Goal: Complete application form: Complete application form

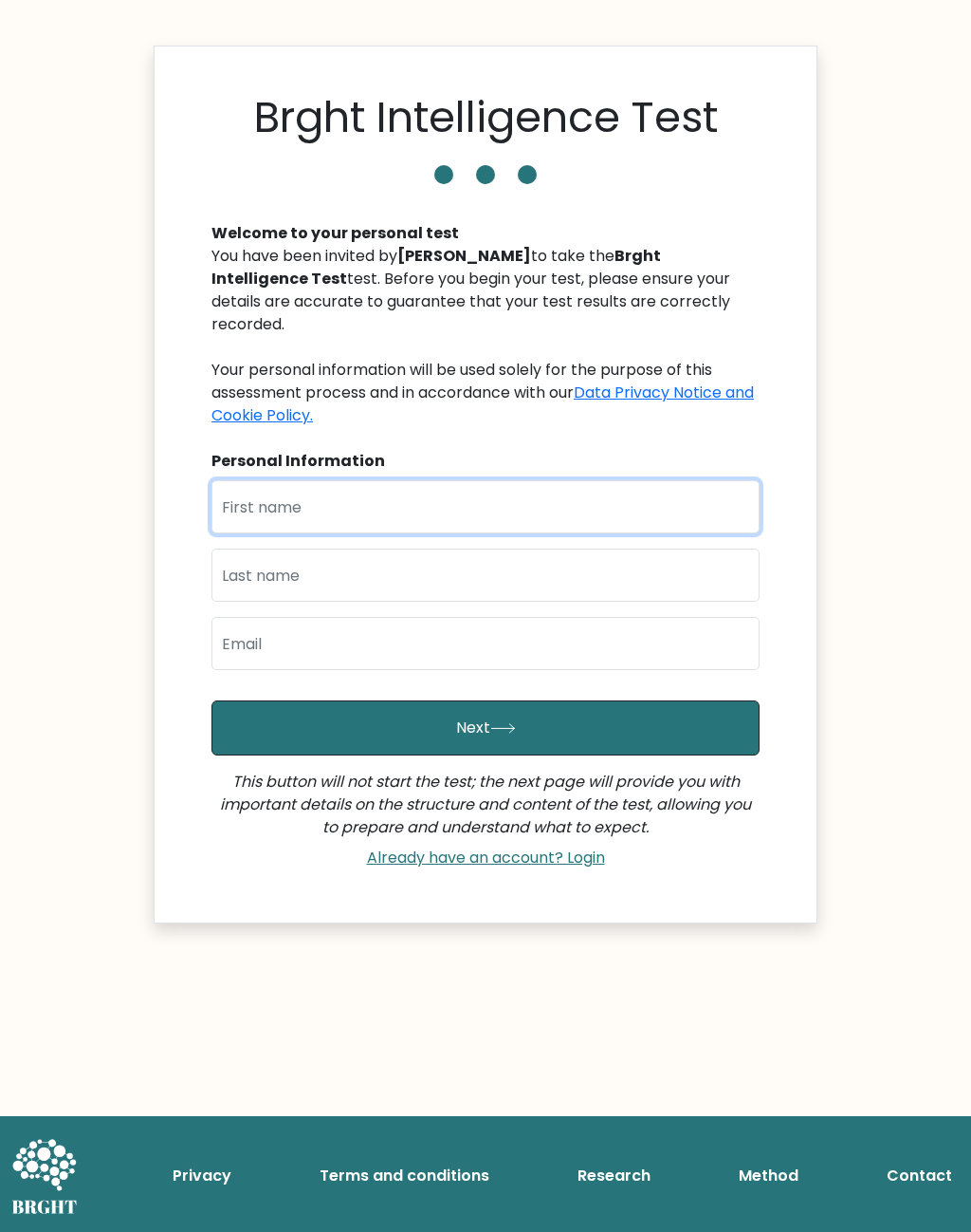
click at [646, 480] on input "text" at bounding box center [486, 507] width 548 height 53
type input "JJ"
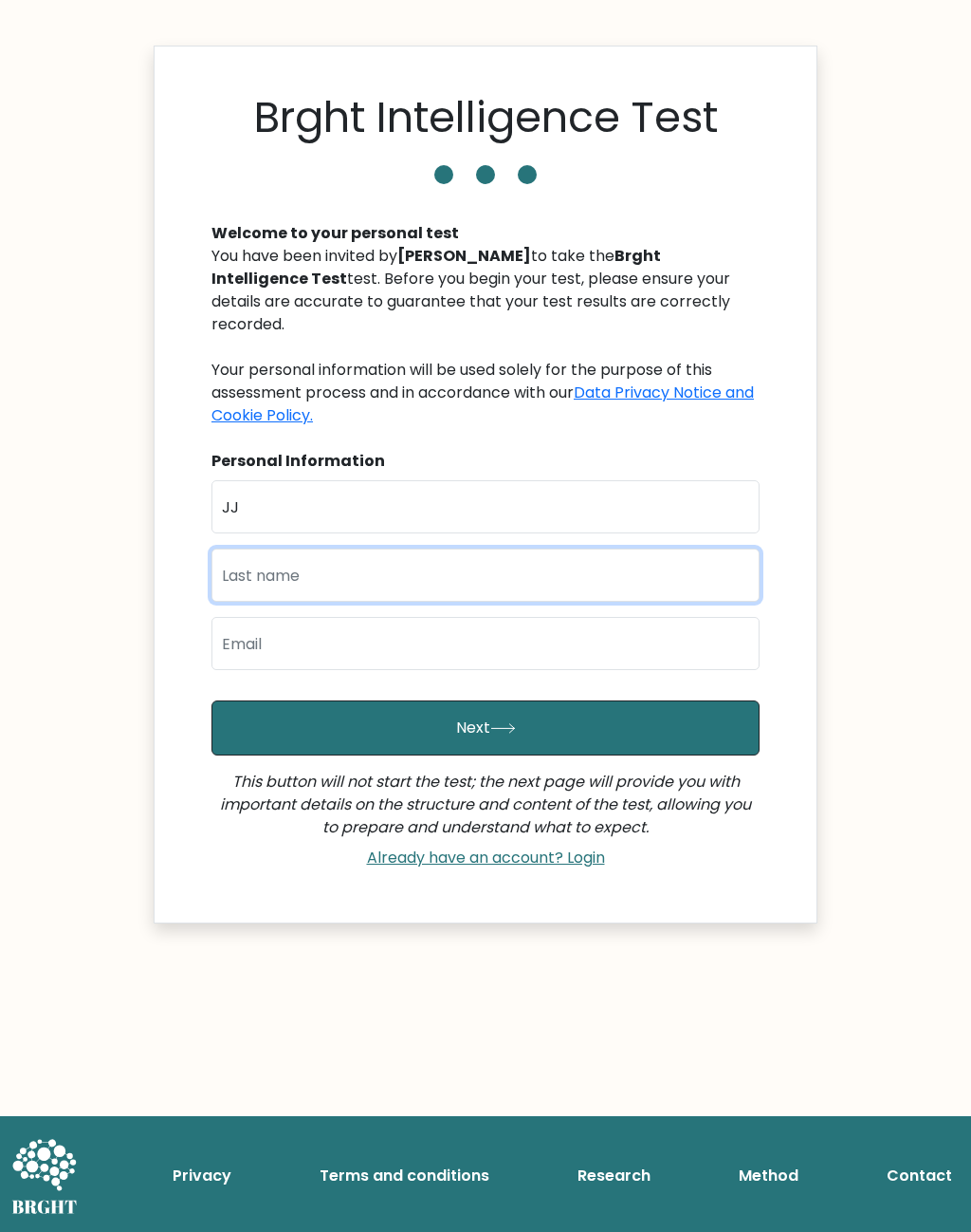
click at [616, 567] on input "text" at bounding box center [486, 575] width 548 height 53
type input "Cain"
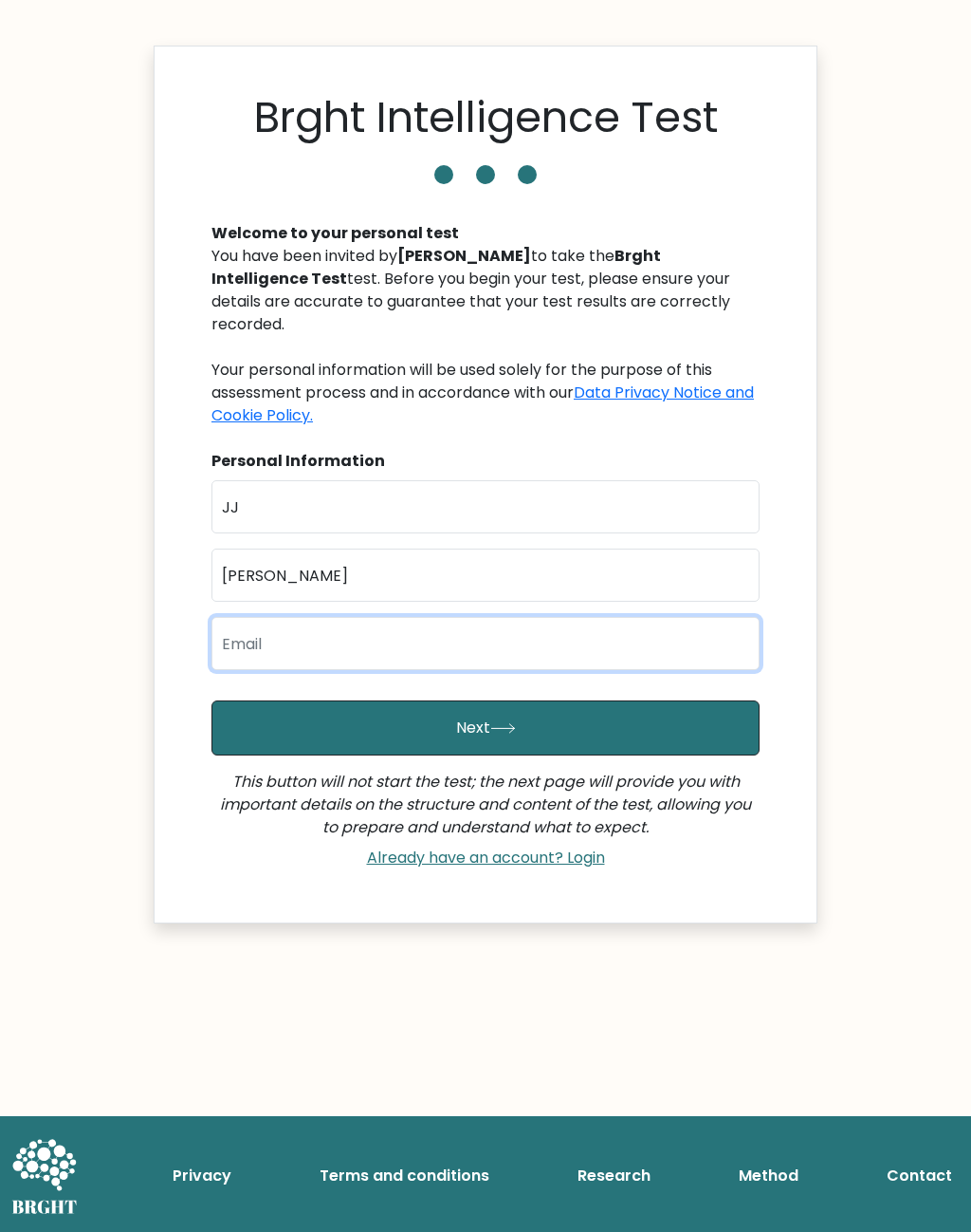
click at [266, 631] on input "email" at bounding box center [486, 643] width 548 height 53
type input "jjcain121107@gmail.com"
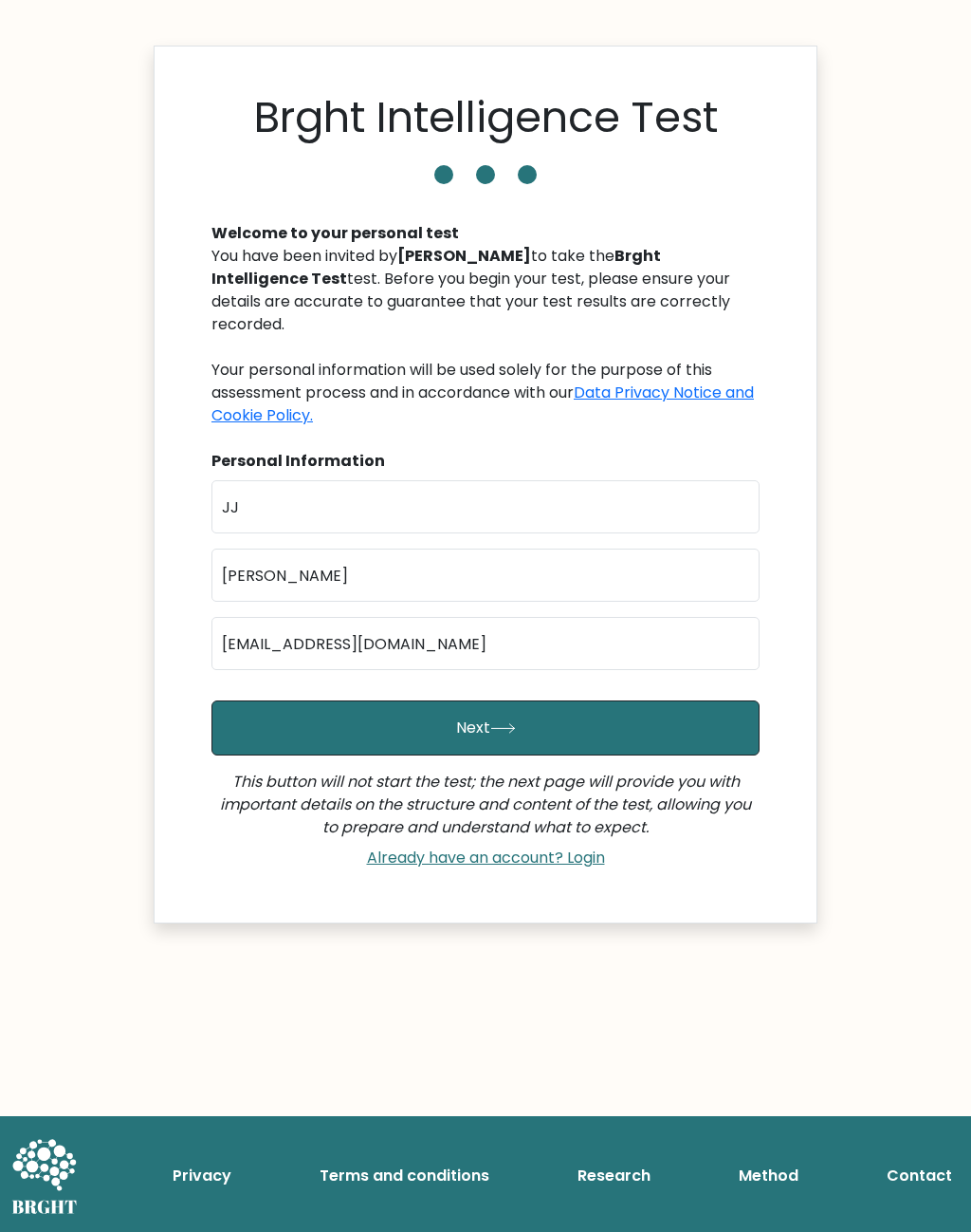
click at [239, 727] on button "Next" at bounding box center [486, 728] width 548 height 55
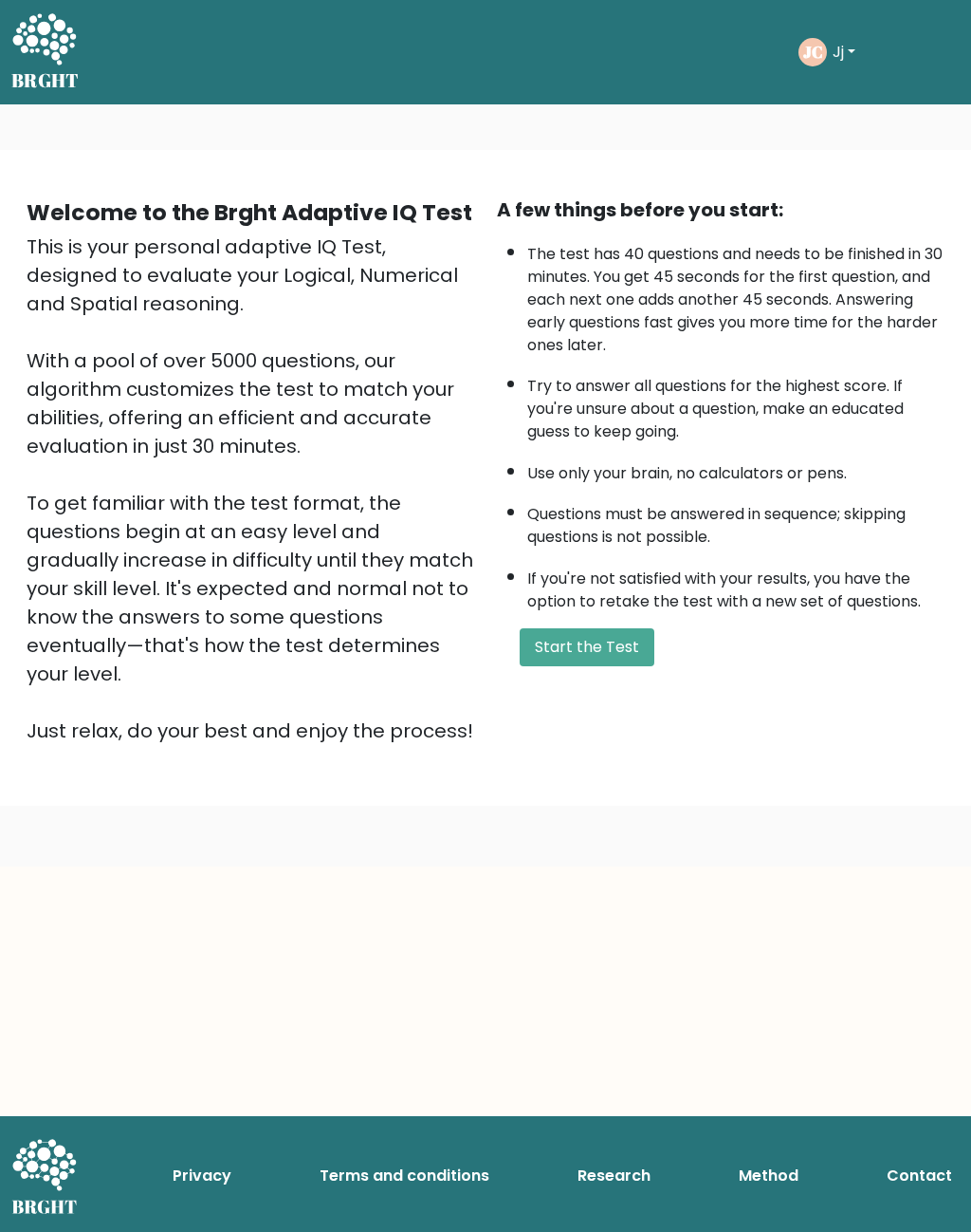
click at [629, 666] on button "Start the Test" at bounding box center [587, 647] width 134 height 38
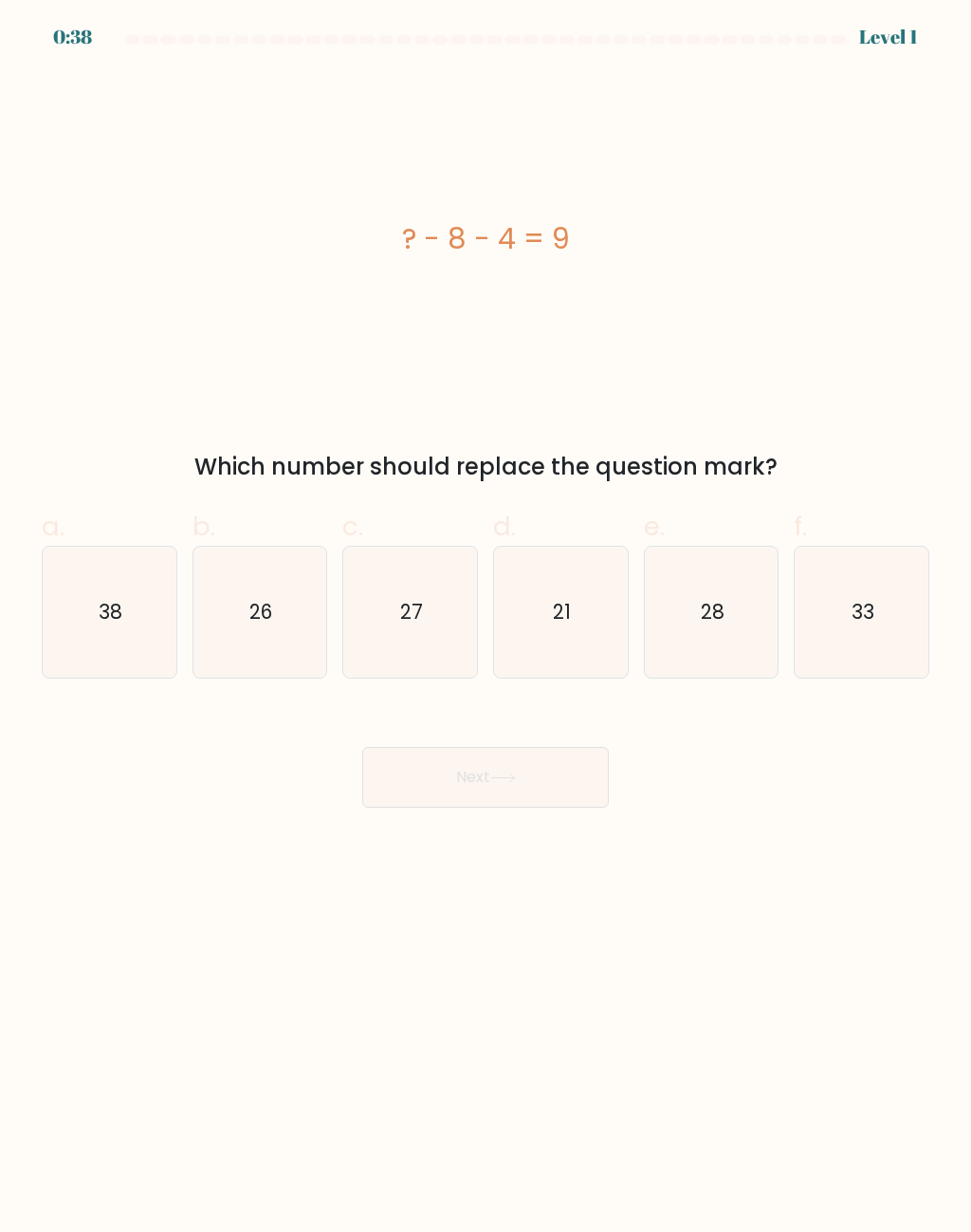
click at [579, 619] on icon "21" at bounding box center [560, 612] width 131 height 131
click at [486, 619] on input "d. 21" at bounding box center [486, 621] width 1 height 12
radio input "true"
click at [548, 805] on button "Next" at bounding box center [486, 778] width 247 height 61
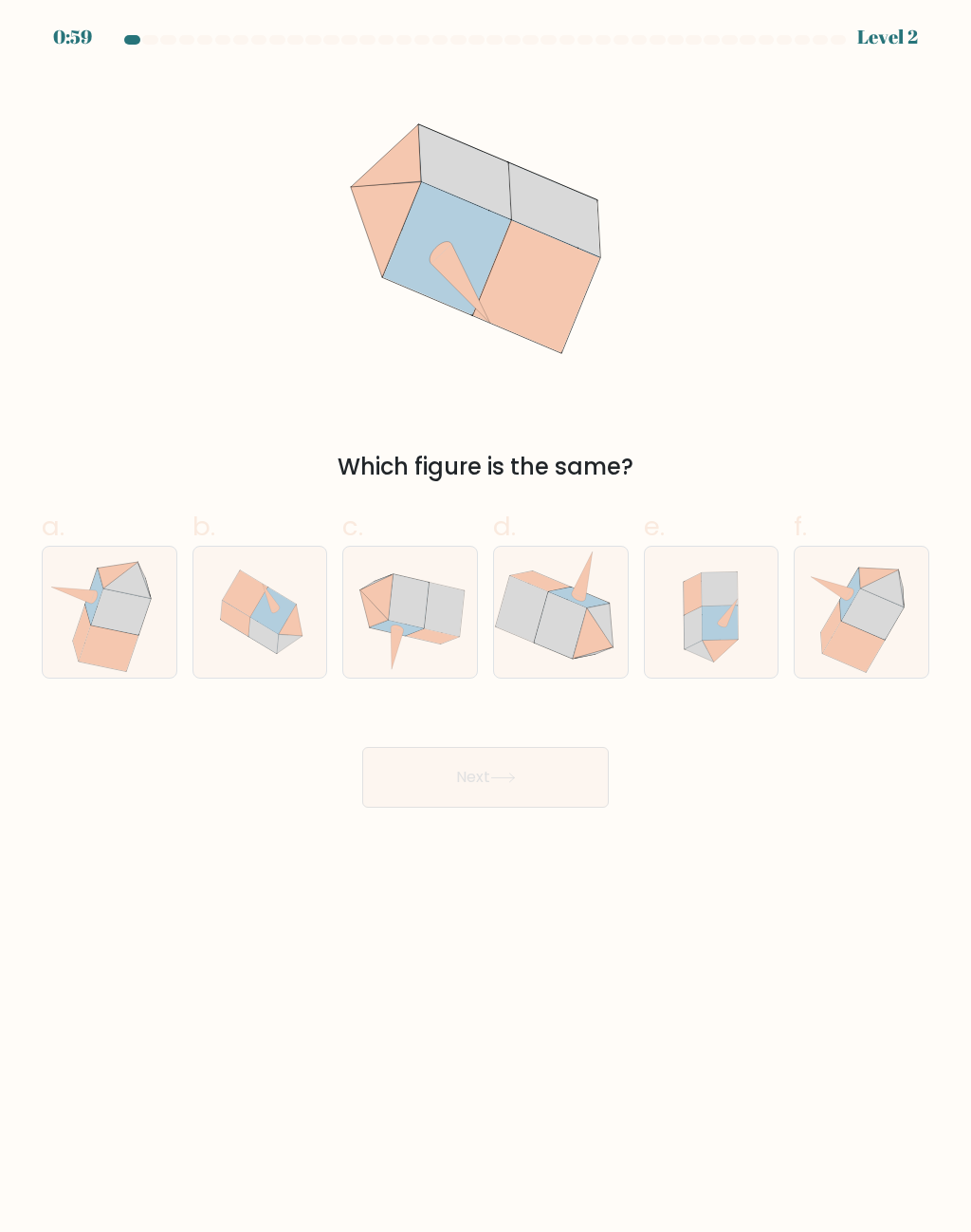
click at [422, 643] on icon at bounding box center [410, 612] width 134 height 131
click at [486, 628] on input "c." at bounding box center [486, 621] width 1 height 12
radio input "true"
click at [552, 770] on button "Next" at bounding box center [486, 778] width 247 height 61
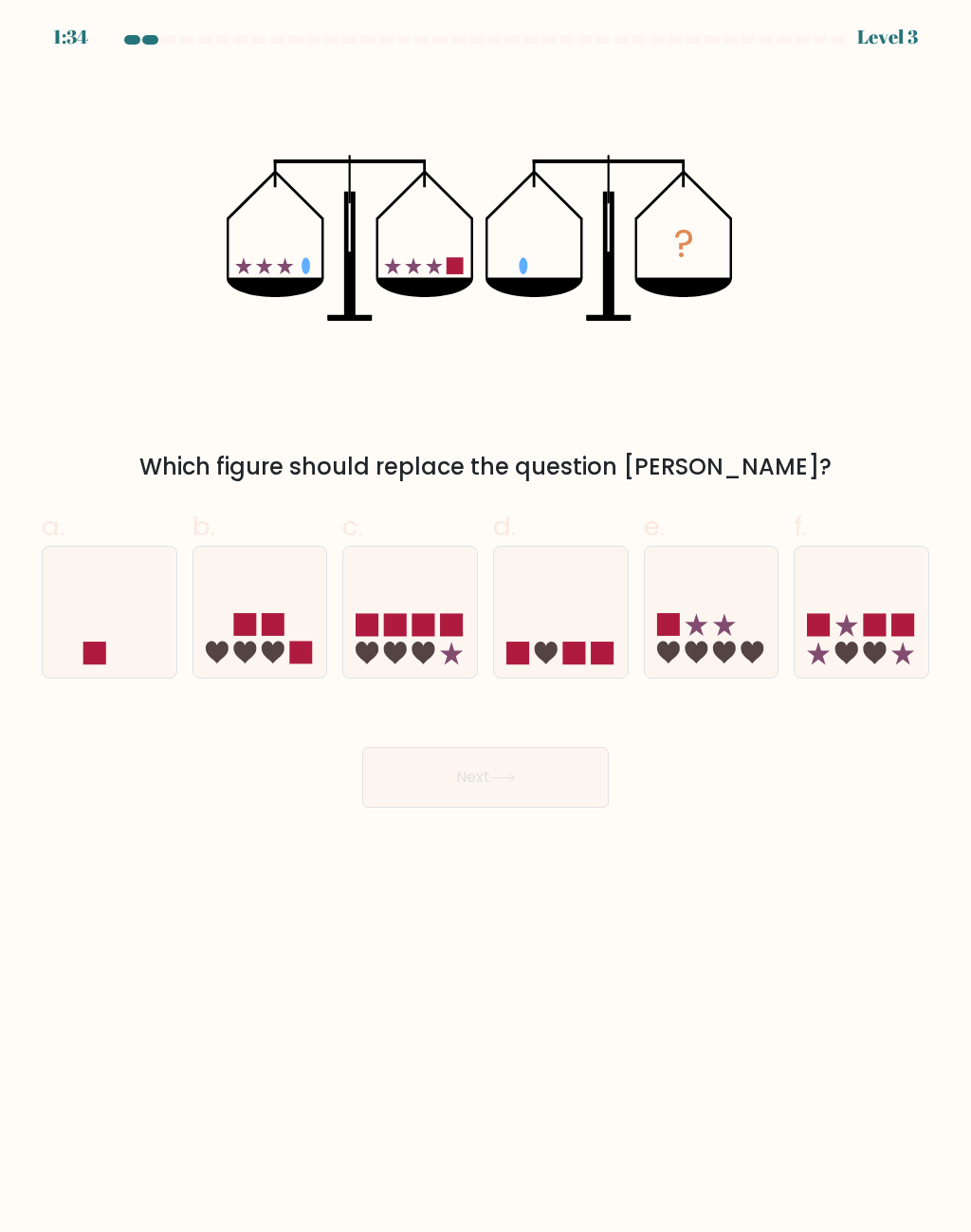
click at [89, 608] on icon at bounding box center [110, 613] width 134 height 111
click at [486, 616] on input "a." at bounding box center [486, 621] width 1 height 12
radio input "true"
click at [575, 797] on button "Next" at bounding box center [486, 778] width 247 height 61
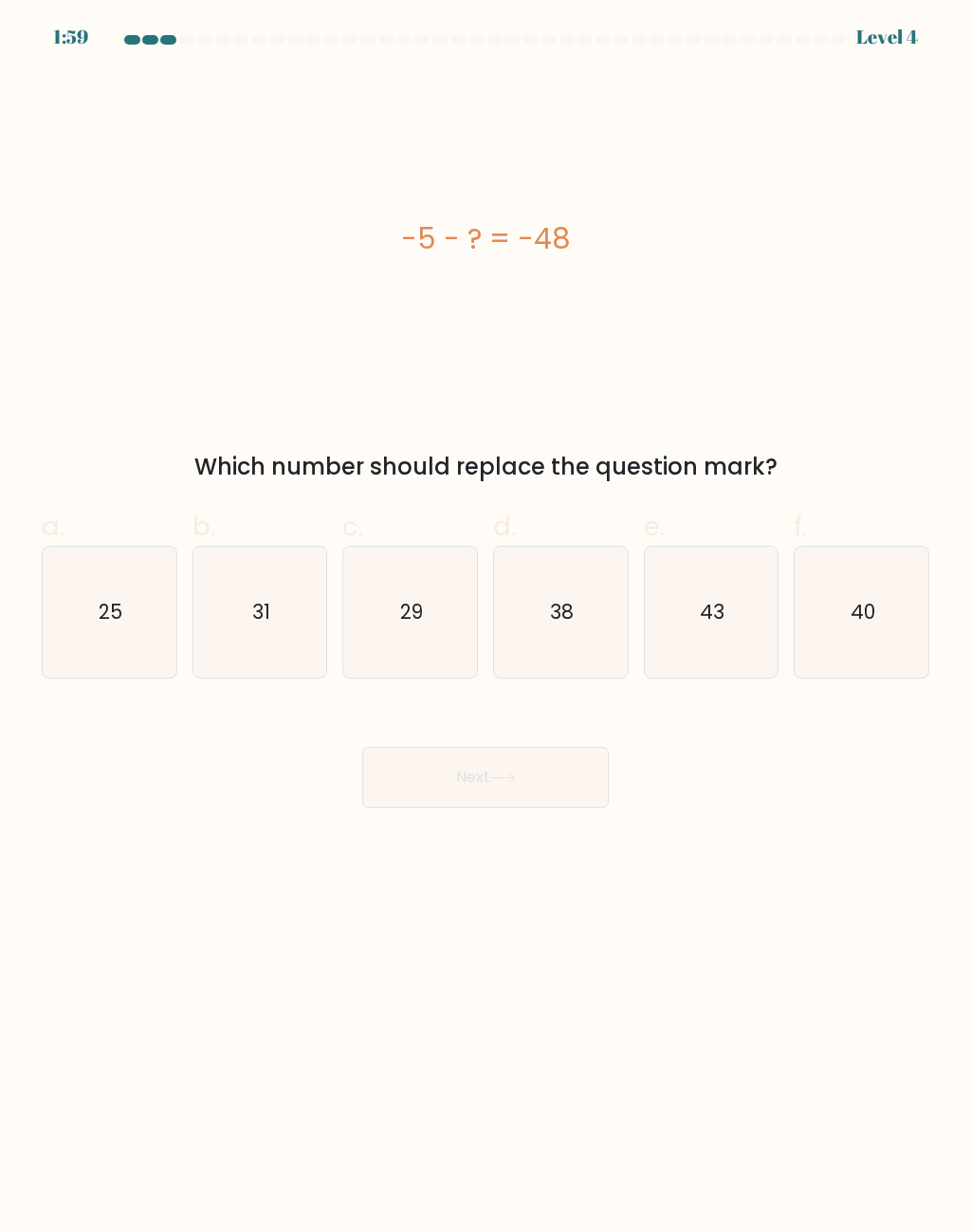
click at [718, 634] on icon "43" at bounding box center [711, 612] width 131 height 131
click at [486, 628] on input "e. 43" at bounding box center [486, 621] width 1 height 12
radio input "true"
click at [551, 768] on button "Next" at bounding box center [486, 778] width 247 height 61
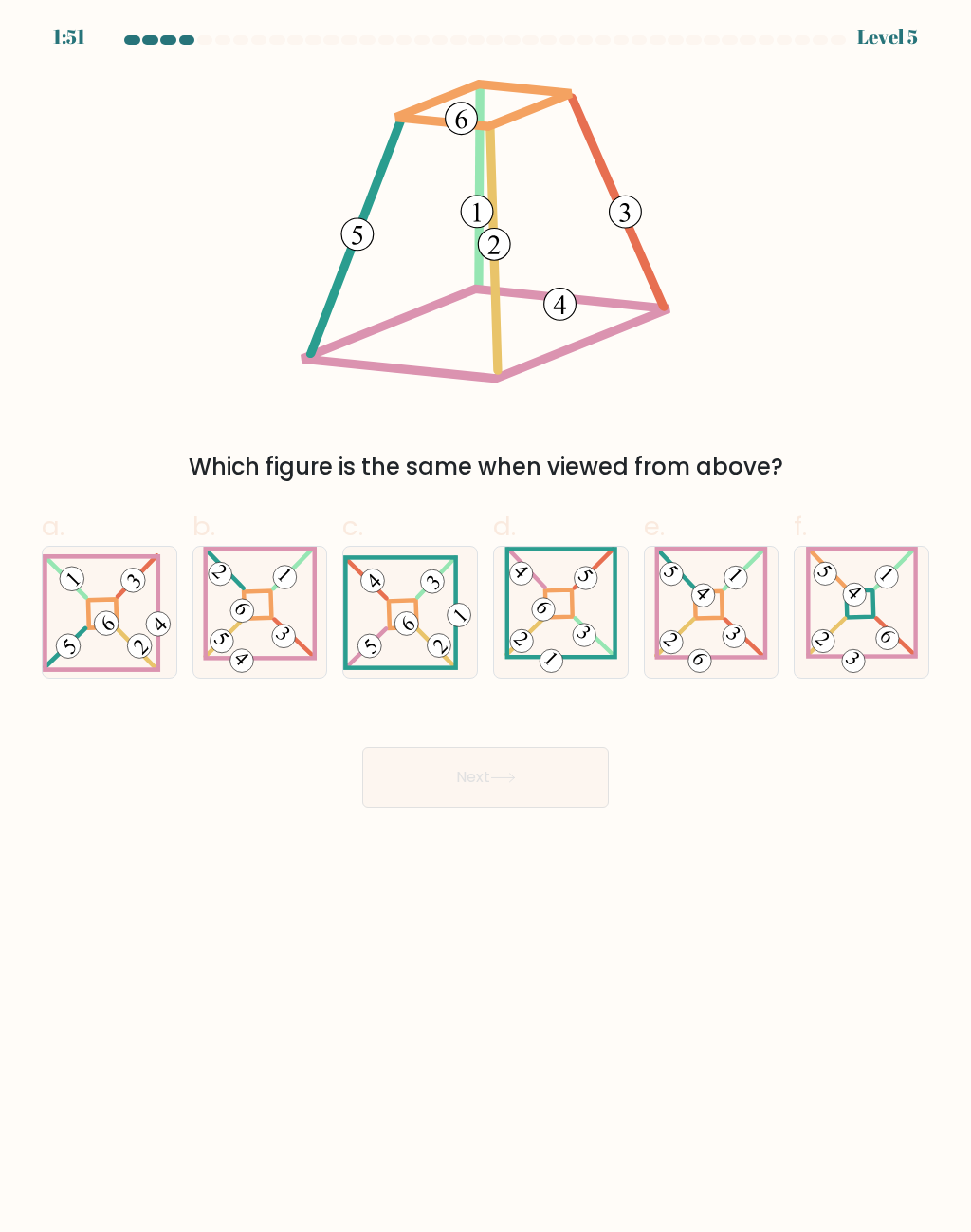
click at [85, 619] on icon at bounding box center [110, 613] width 134 height 118
click at [486, 619] on input "a." at bounding box center [486, 621] width 1 height 12
radio input "true"
click at [416, 755] on button "Next" at bounding box center [486, 778] width 247 height 61
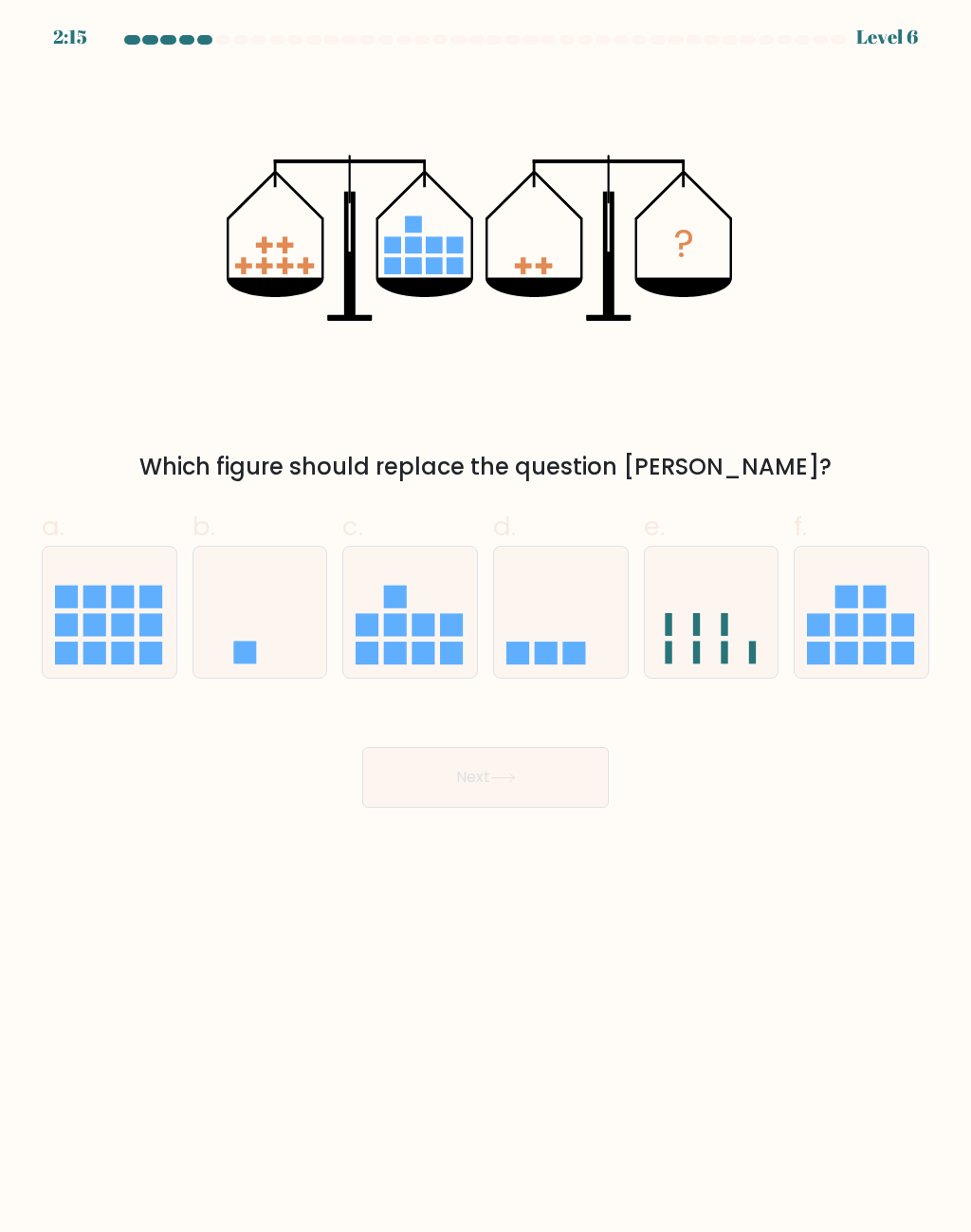
click at [572, 551] on div at bounding box center [561, 612] width 135 height 133
click at [486, 616] on input "d." at bounding box center [486, 621] width 1 height 12
radio input "true"
click at [527, 796] on button "Next" at bounding box center [486, 778] width 247 height 61
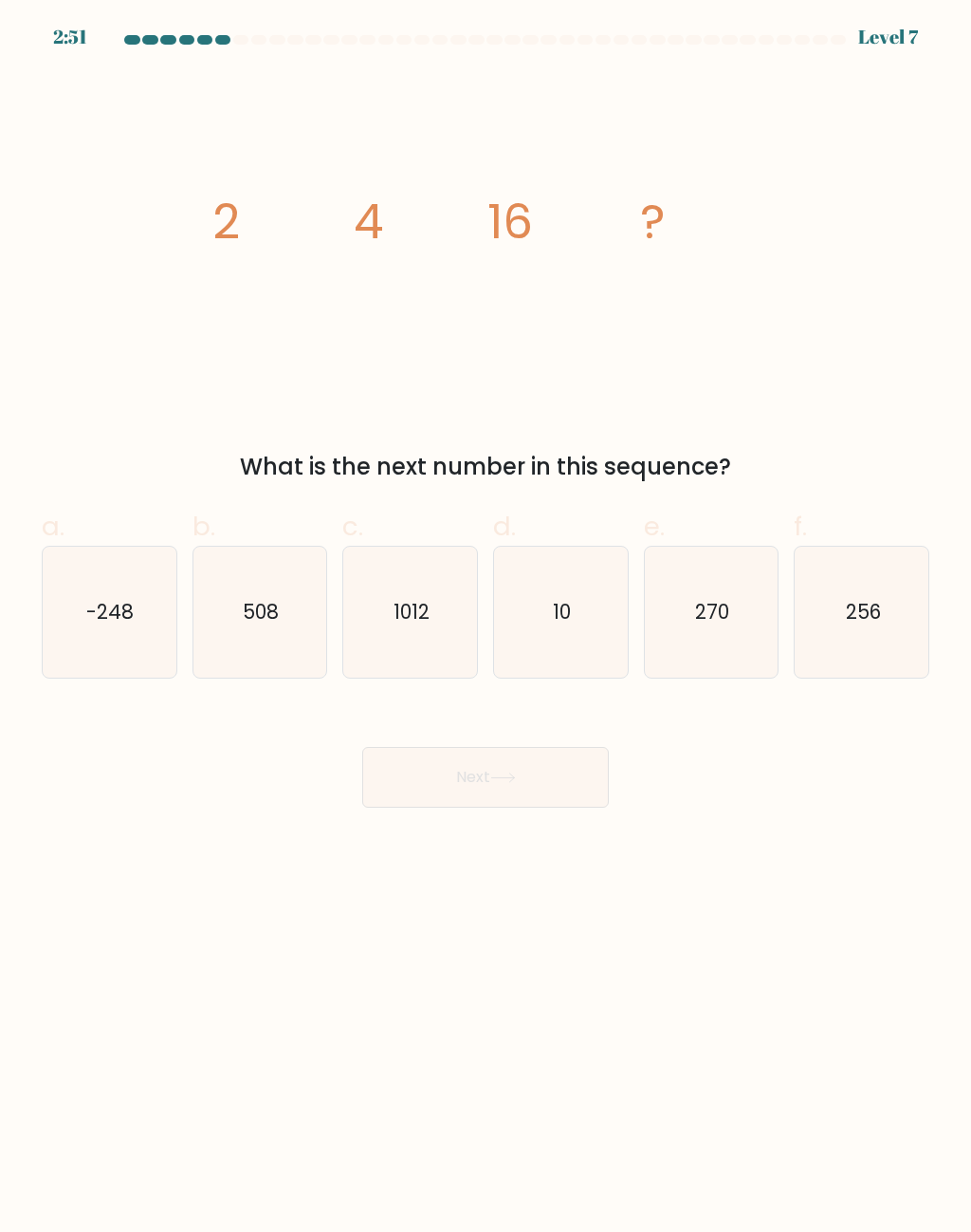
click at [869, 591] on icon "256" at bounding box center [861, 612] width 131 height 131
click at [486, 616] on input "f. 256" at bounding box center [486, 621] width 1 height 12
radio input "true"
click at [566, 804] on button "Next" at bounding box center [486, 778] width 247 height 61
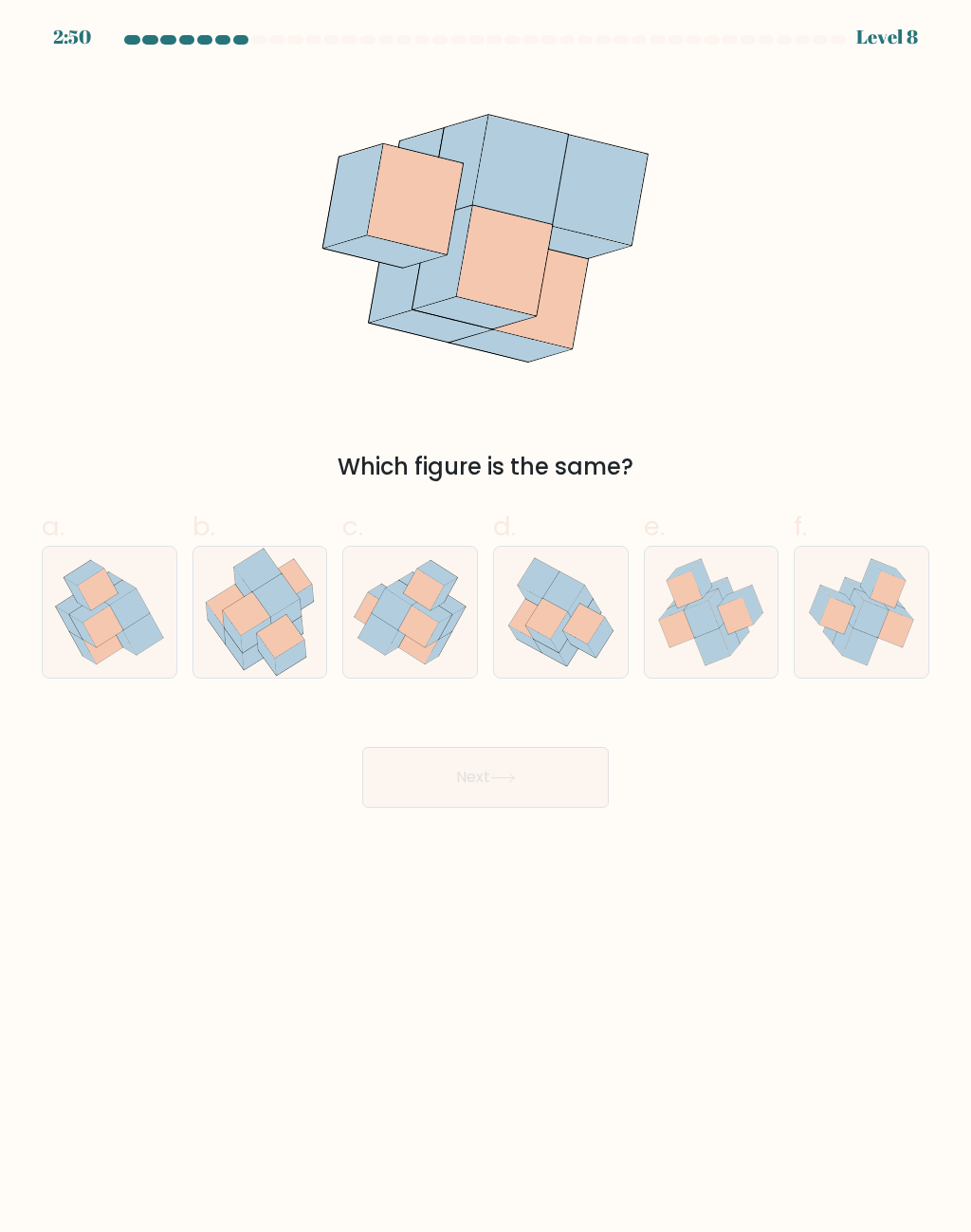
click at [90, 618] on icon at bounding box center [103, 626] width 40 height 42
click at [486, 618] on input "a." at bounding box center [486, 621] width 1 height 12
radio input "true"
click at [560, 785] on button "Next" at bounding box center [486, 778] width 247 height 61
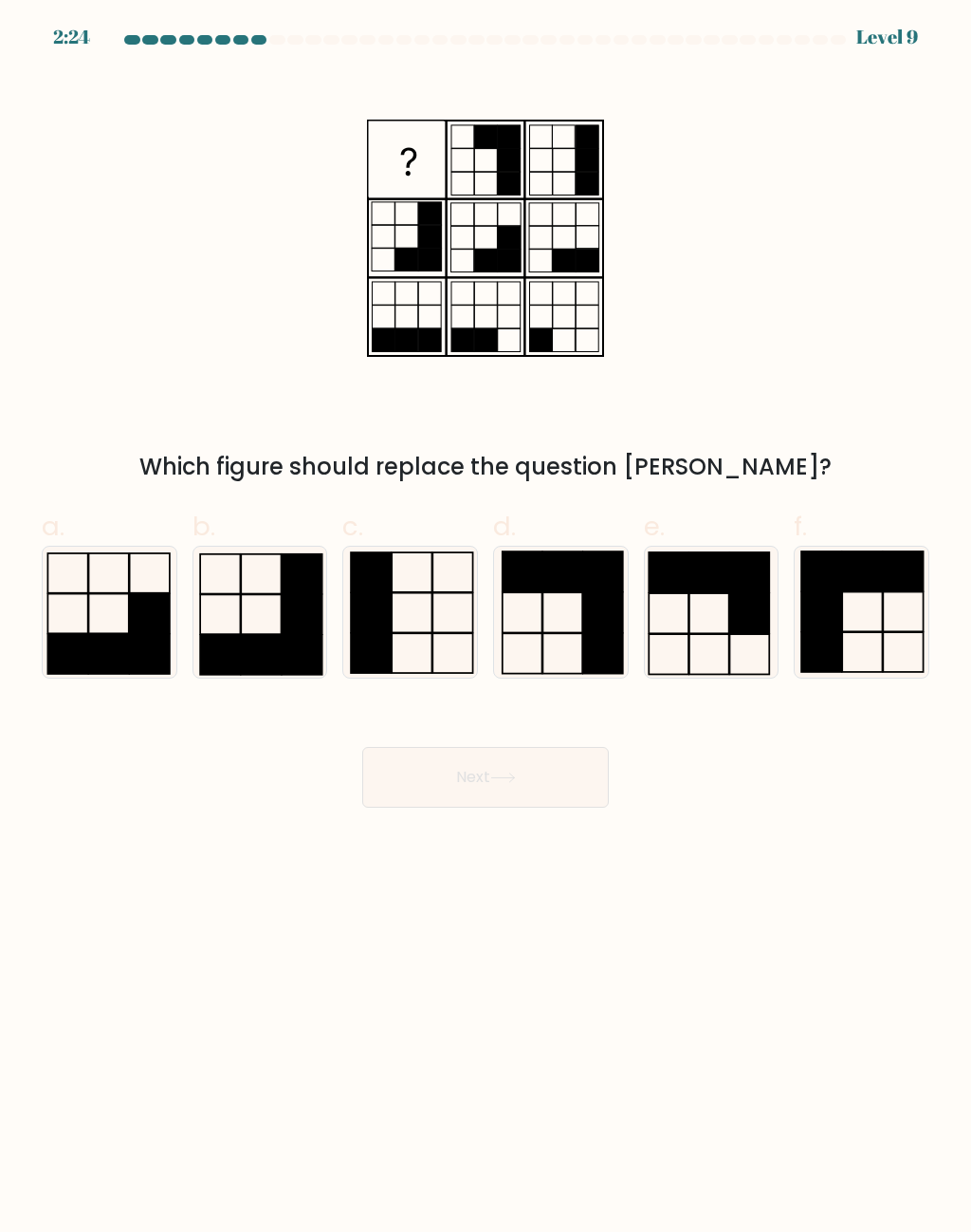
click at [581, 634] on rect at bounding box center [564, 654] width 40 height 40
click at [486, 628] on input "d." at bounding box center [486, 621] width 1 height 12
radio input "true"
click at [543, 805] on button "Next" at bounding box center [486, 778] width 247 height 61
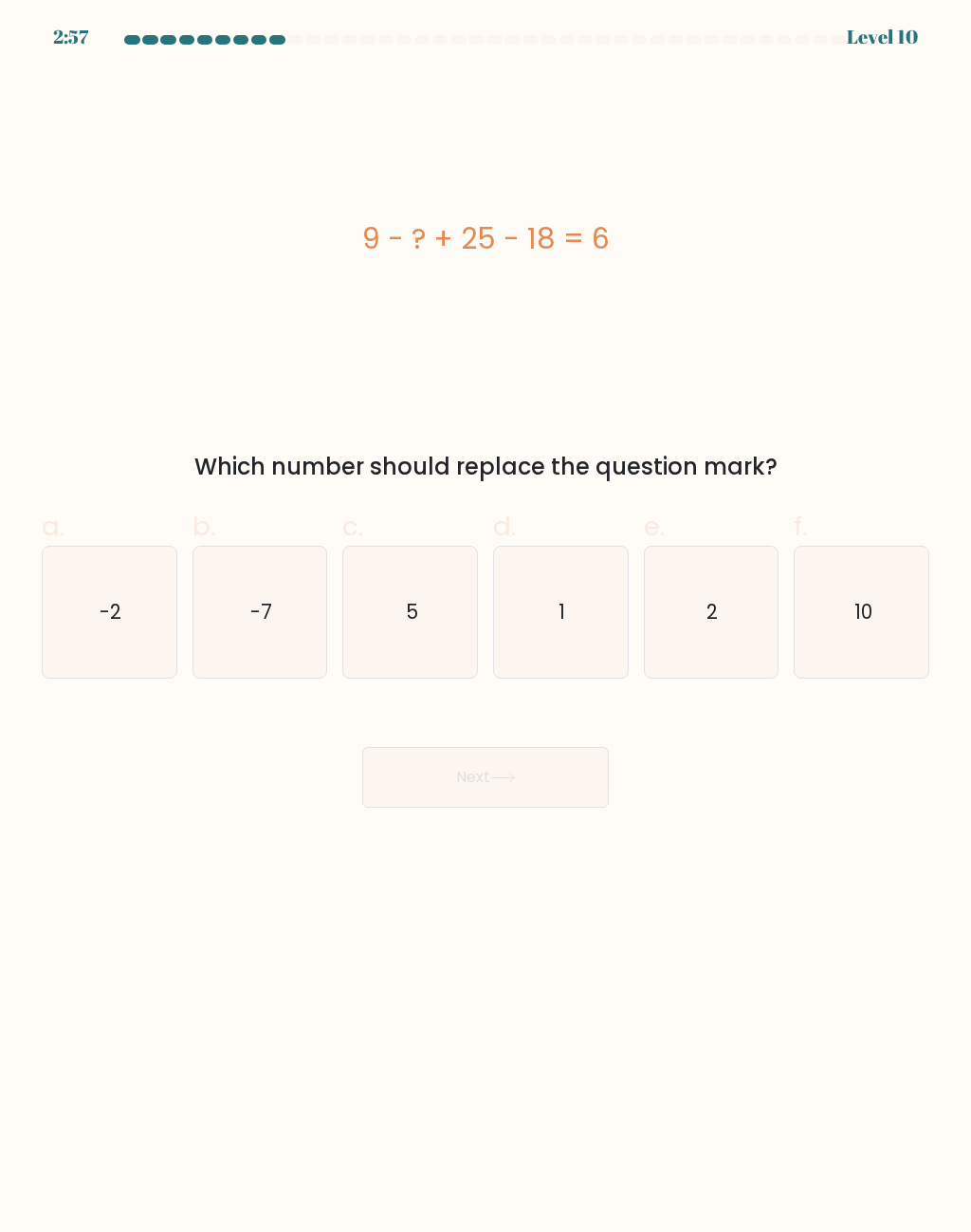
click at [894, 612] on icon "10" at bounding box center [861, 612] width 131 height 131
click at [486, 616] on input "f. 10" at bounding box center [486, 621] width 1 height 12
radio input "true"
click at [555, 788] on button "Next" at bounding box center [486, 778] width 247 height 61
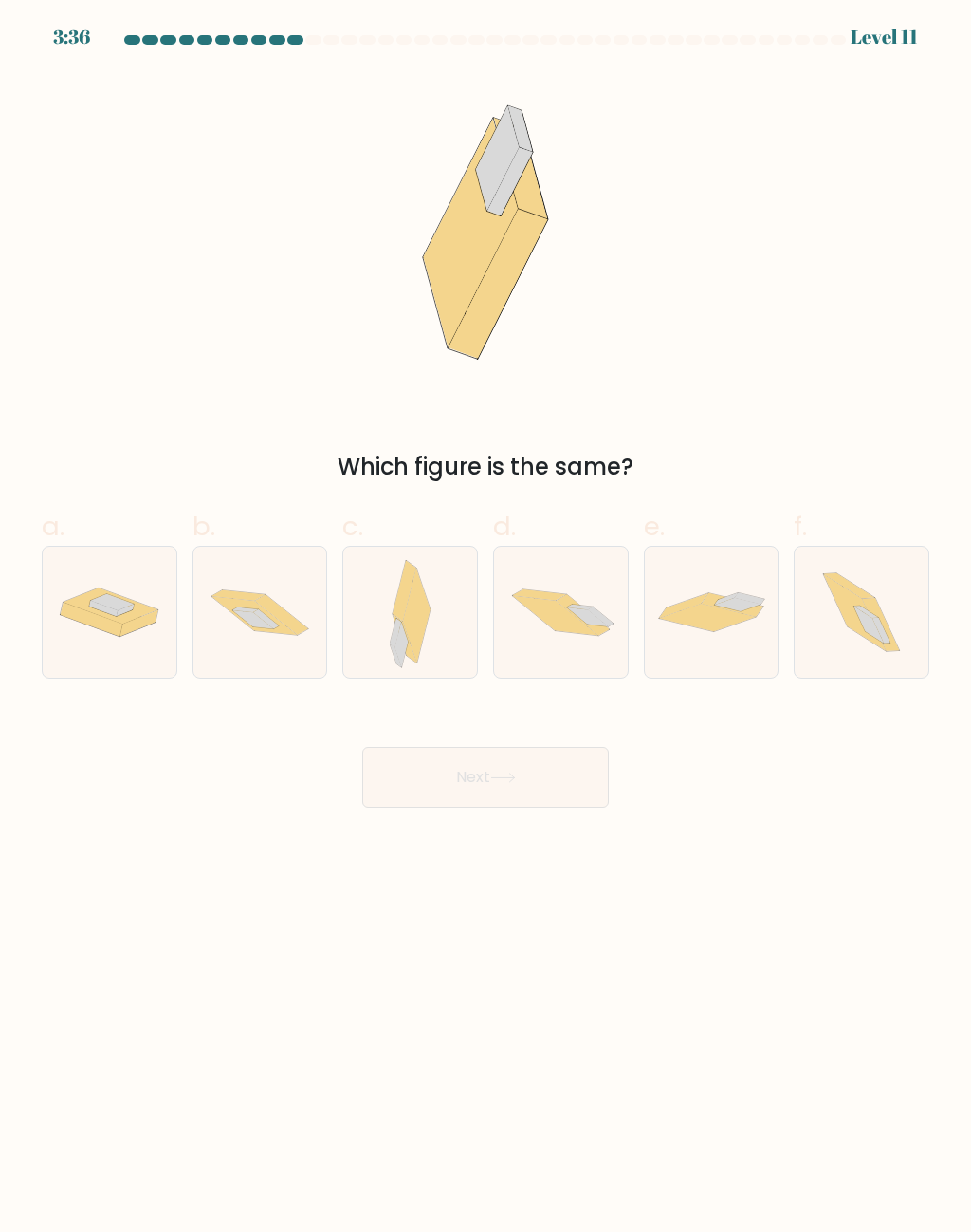
click at [876, 649] on icon at bounding box center [861, 612] width 116 height 131
click at [486, 628] on input "f." at bounding box center [486, 621] width 1 height 12
radio input "true"
click at [553, 796] on button "Next" at bounding box center [486, 778] width 247 height 61
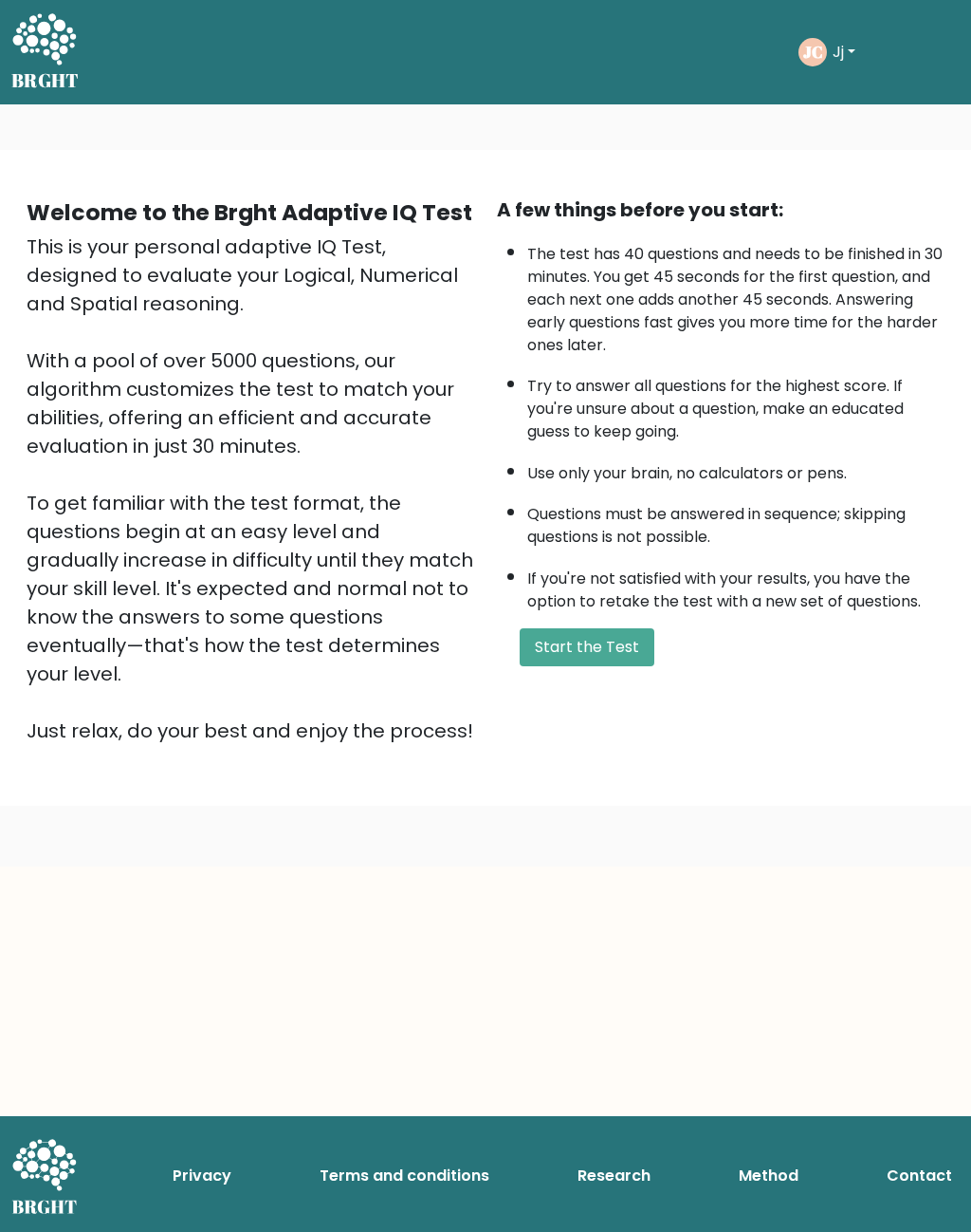
click at [621, 658] on button "Start the Test" at bounding box center [587, 647] width 134 height 38
click at [621, 666] on button "Start the Test" at bounding box center [587, 647] width 134 height 38
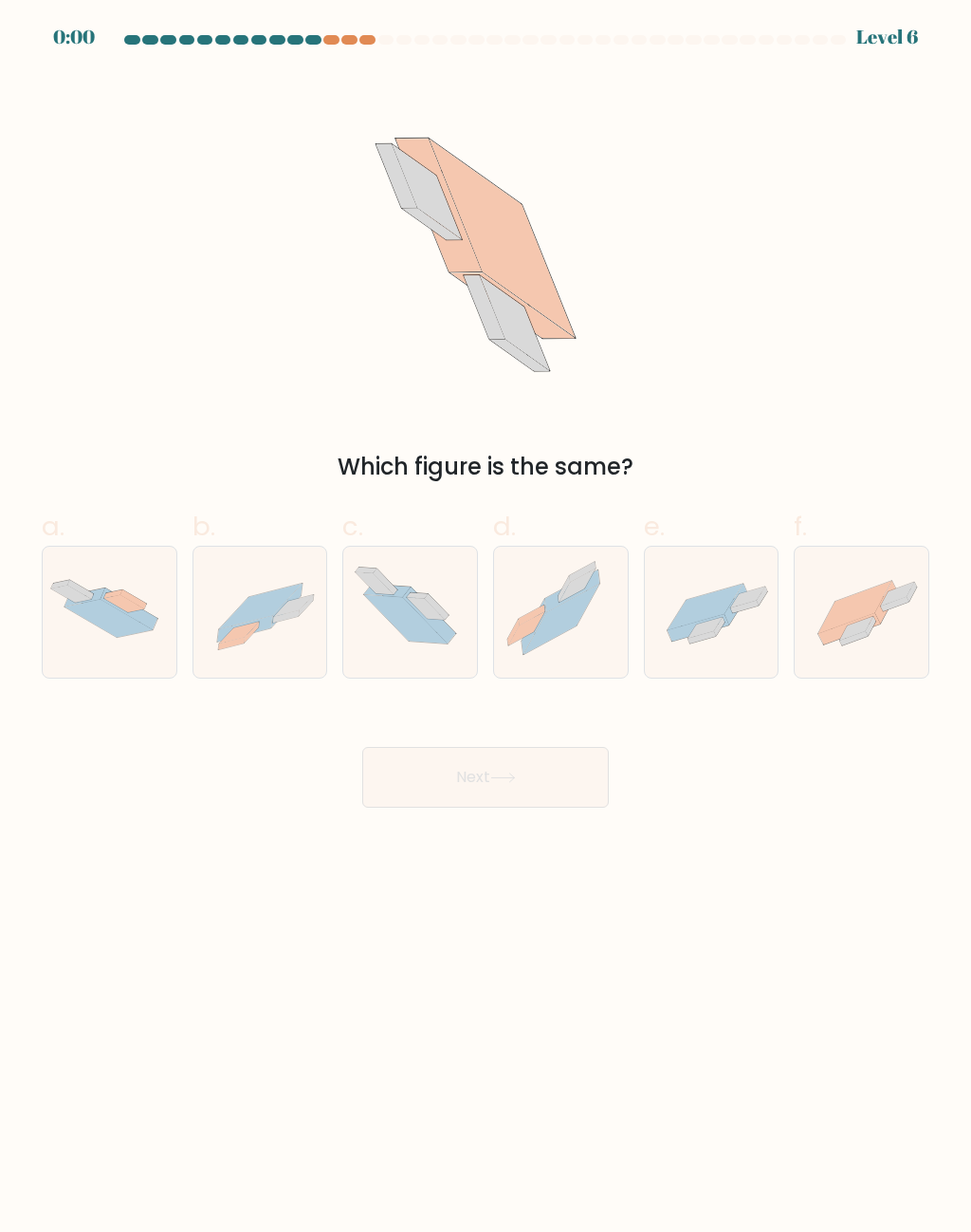
click at [138, 36] on div at bounding box center [132, 40] width 16 height 10
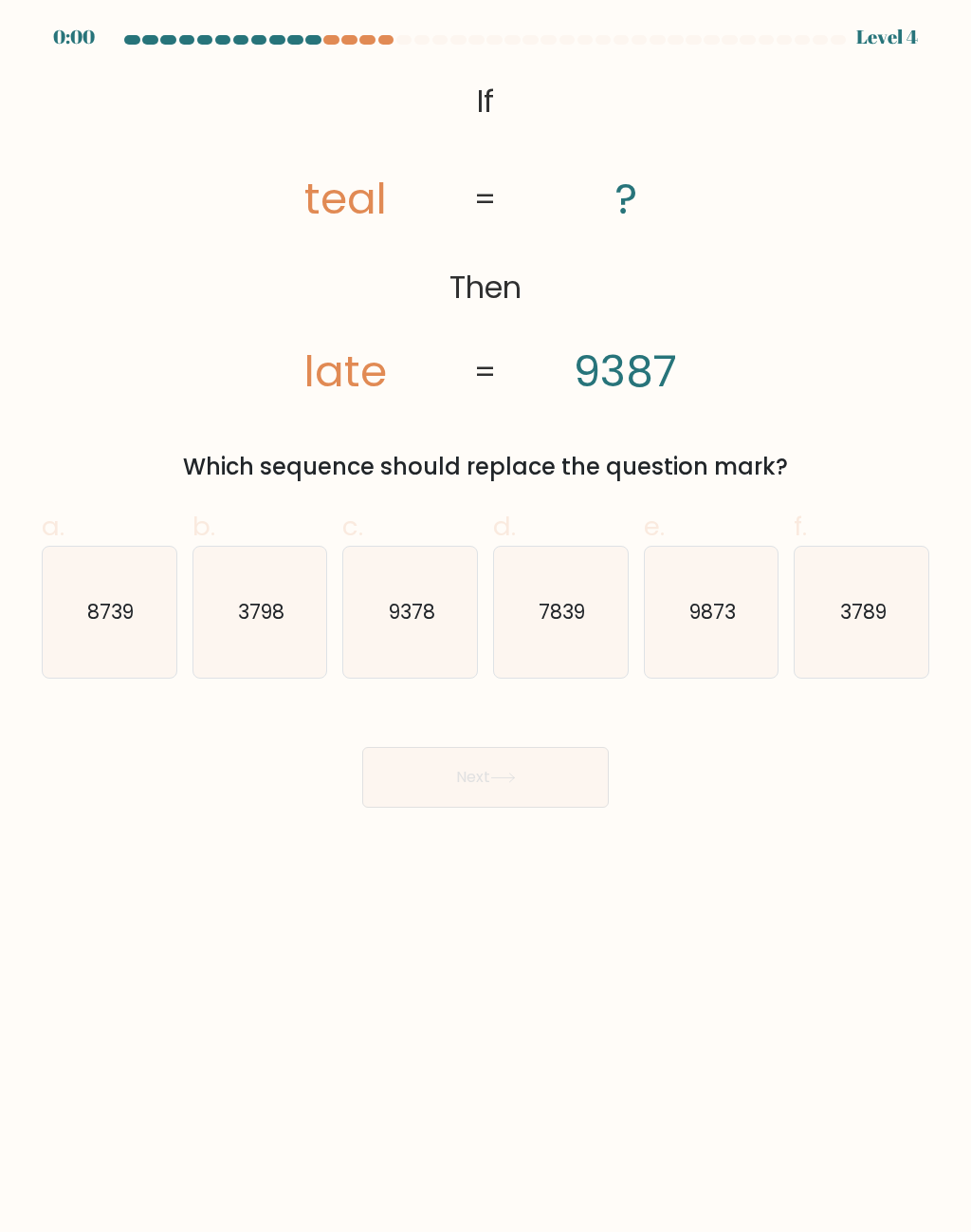
click at [140, 39] on at bounding box center [486, 40] width 725 height 10
